Goal: Task Accomplishment & Management: Use online tool/utility

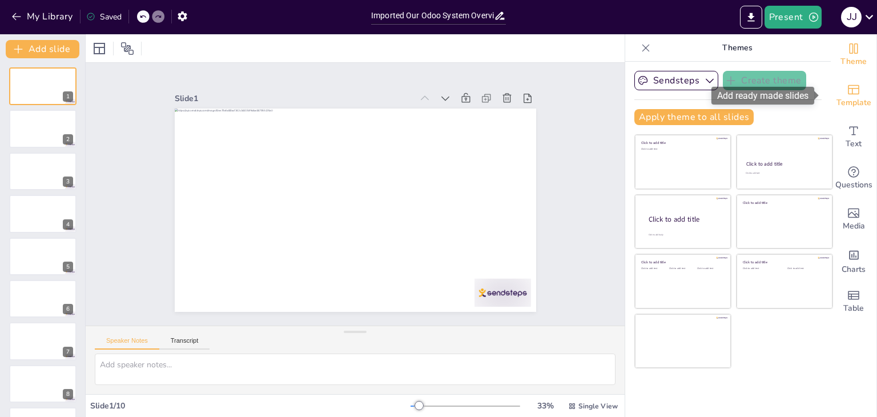
click at [843, 98] on span "Template" at bounding box center [854, 103] width 35 height 13
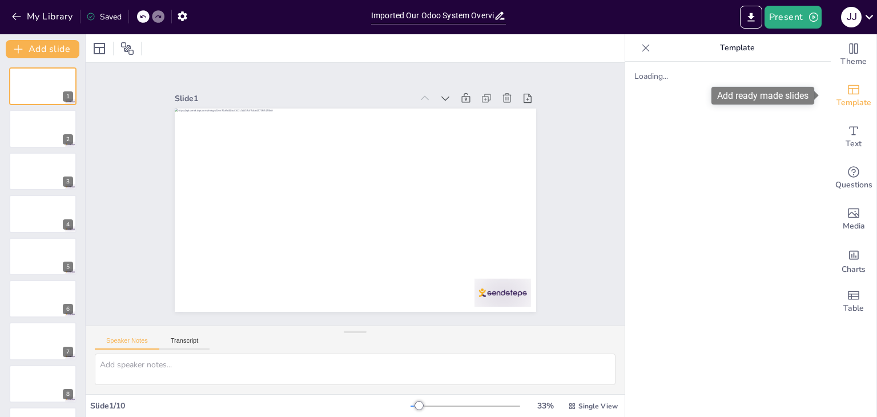
click at [843, 98] on span "Template" at bounding box center [854, 103] width 35 height 13
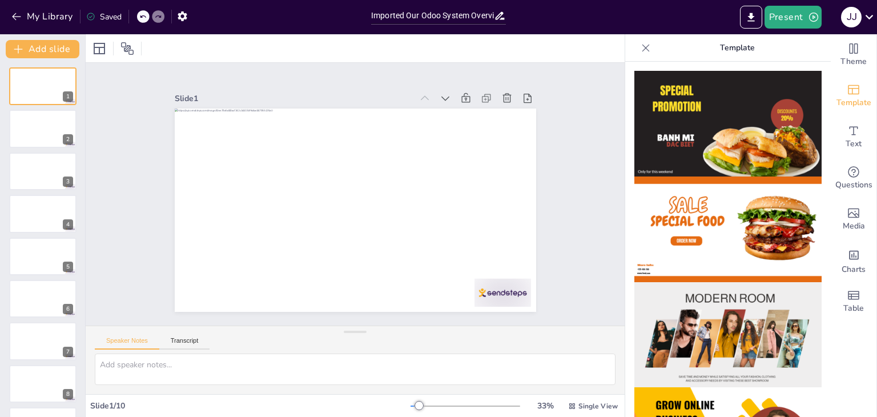
click at [646, 44] on div at bounding box center [646, 48] width 18 height 18
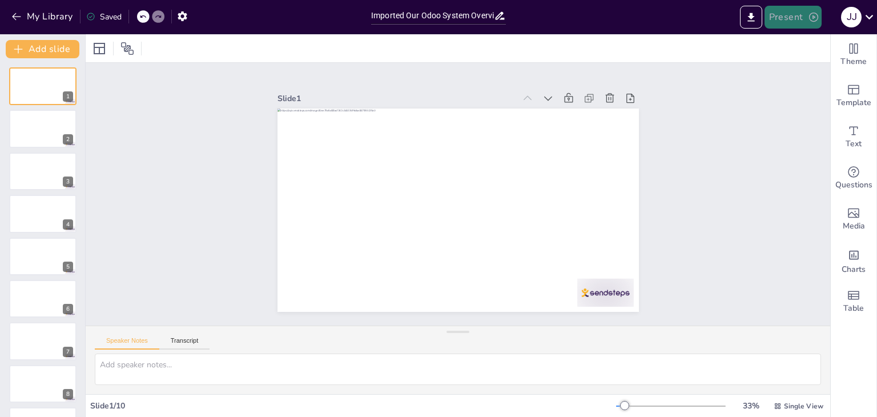
click at [787, 15] on button "Present" at bounding box center [793, 17] width 57 height 23
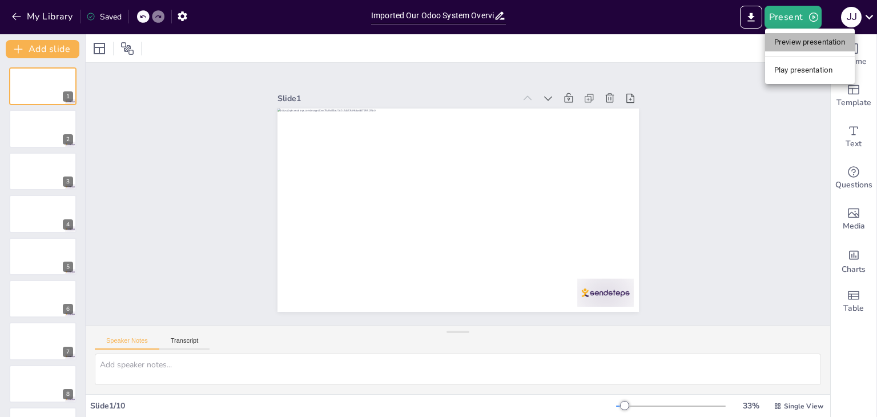
click at [795, 42] on li "Preview presentation" at bounding box center [810, 42] width 90 height 18
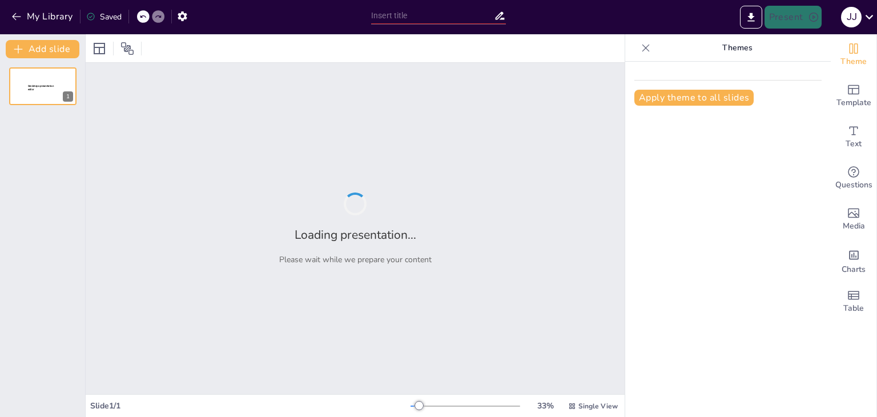
type input "Imported Our Odoo System Overview.pptx"
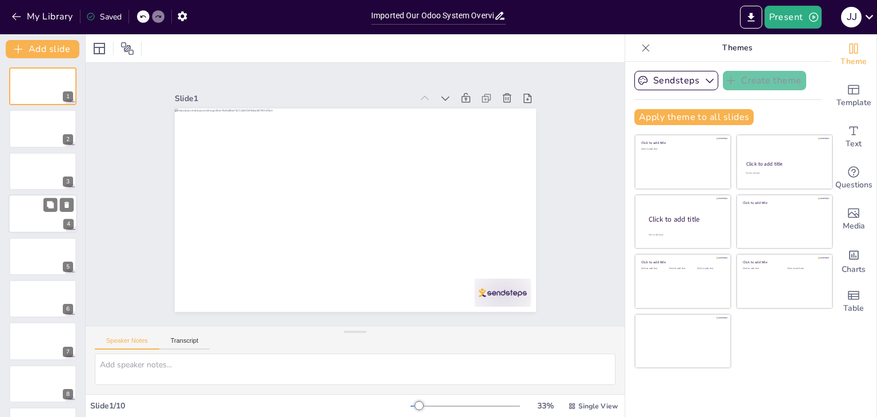
click at [32, 207] on div at bounding box center [43, 213] width 69 height 39
click at [27, 254] on div at bounding box center [43, 256] width 69 height 39
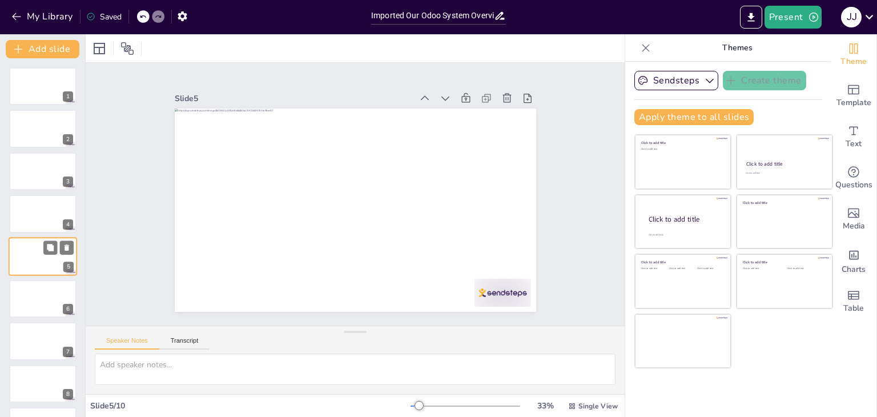
scroll to position [18, 0]
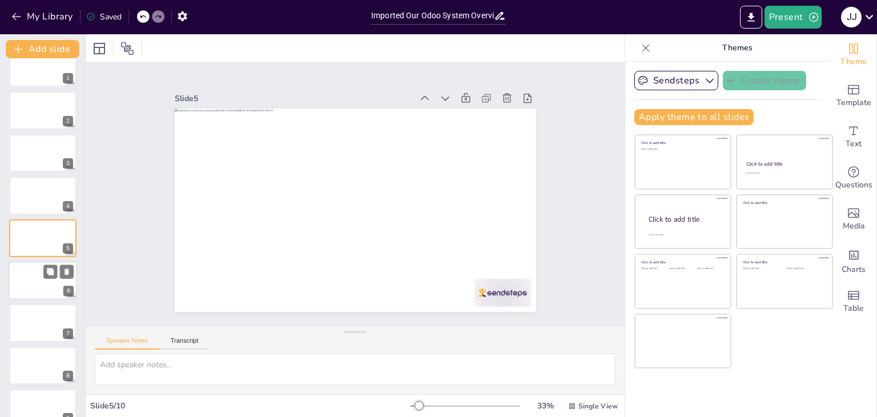
click at [17, 272] on div at bounding box center [43, 280] width 69 height 39
click at [37, 314] on div at bounding box center [43, 322] width 69 height 39
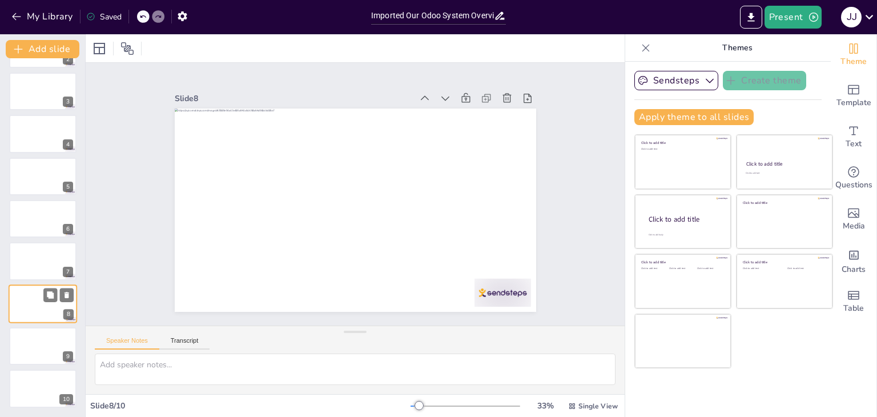
click at [33, 284] on div at bounding box center [43, 303] width 69 height 39
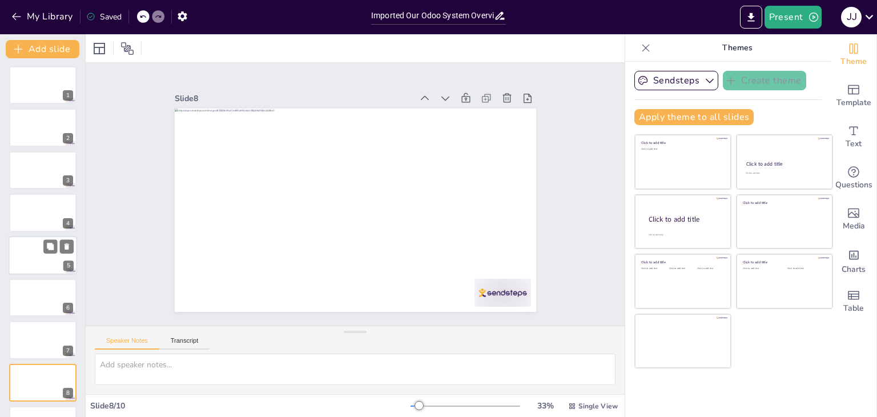
scroll to position [0, 0]
